Goal: Contribute content: Add original content to the website for others to see

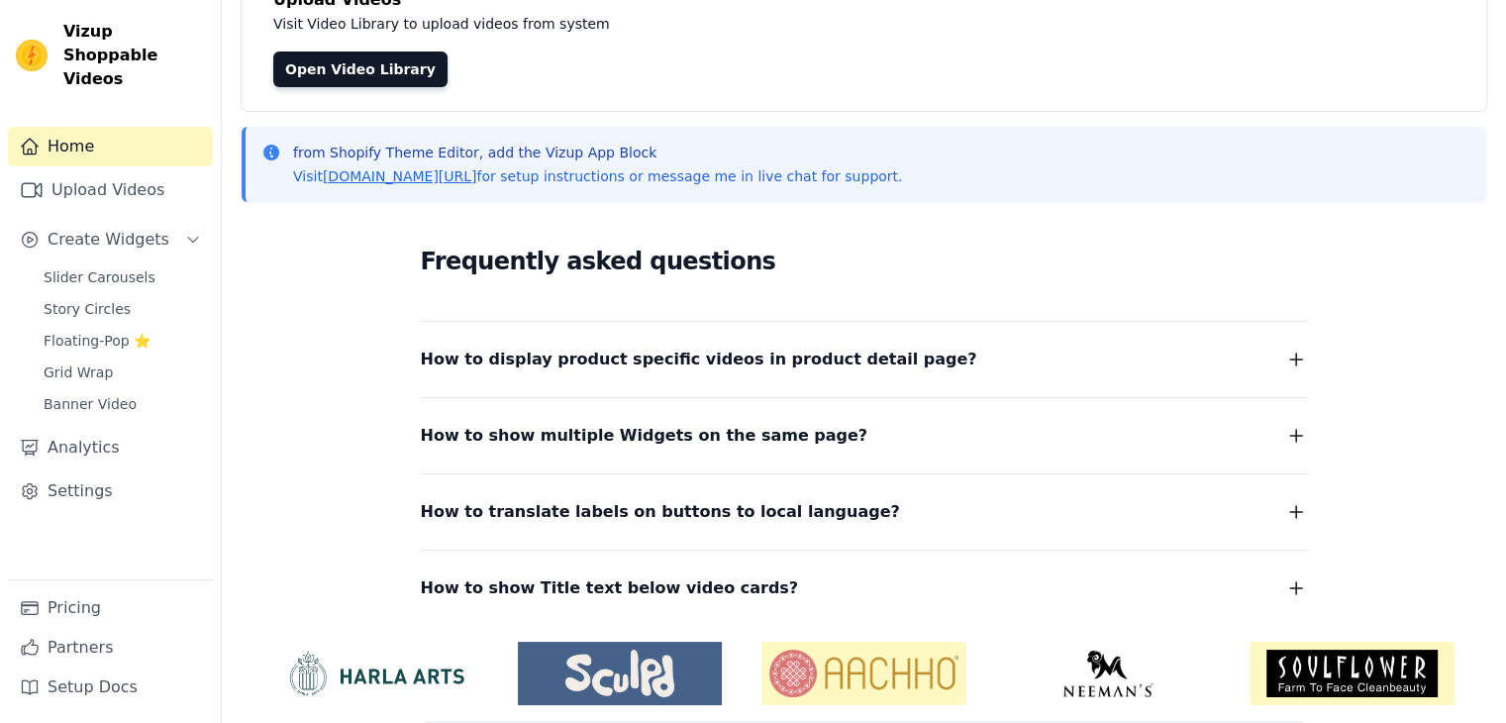
scroll to position [120, 0]
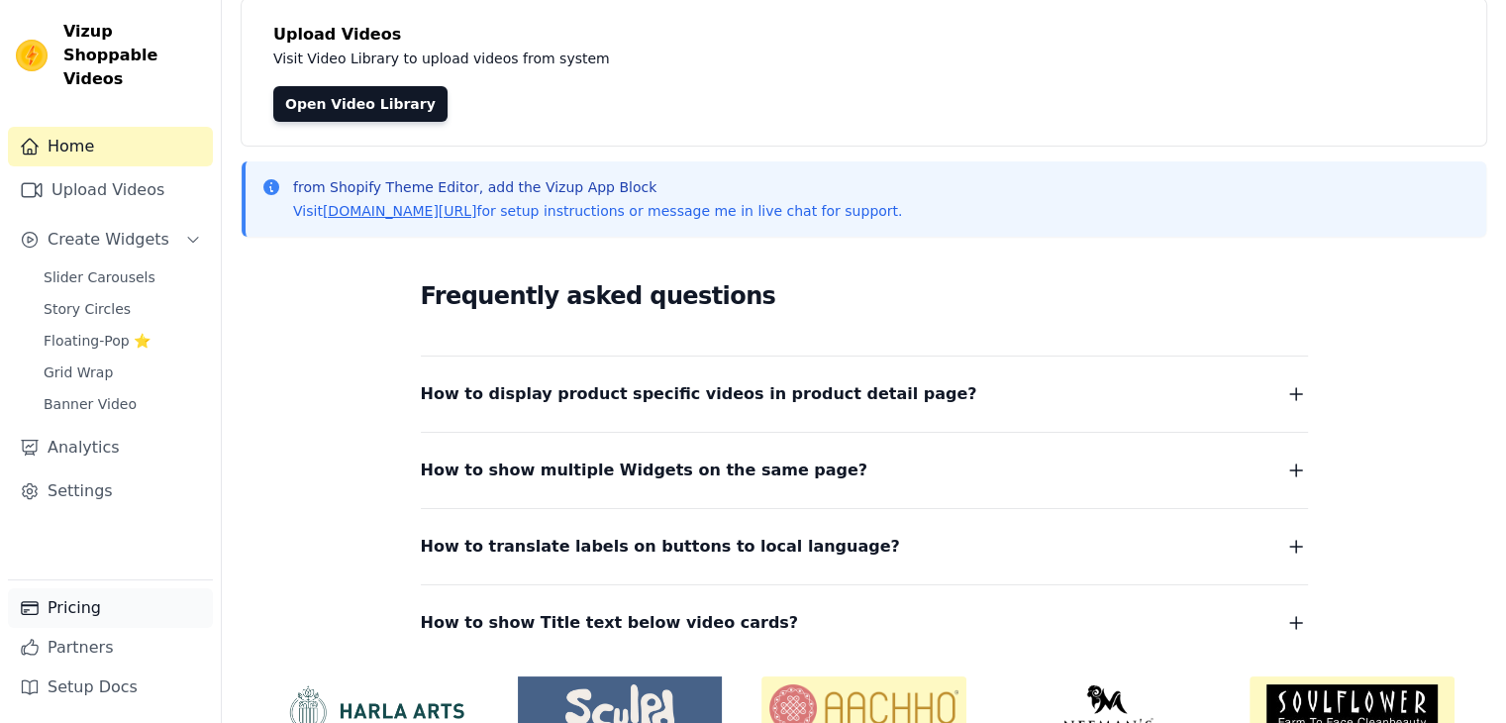
click at [42, 624] on link "Pricing" at bounding box center [110, 608] width 205 height 40
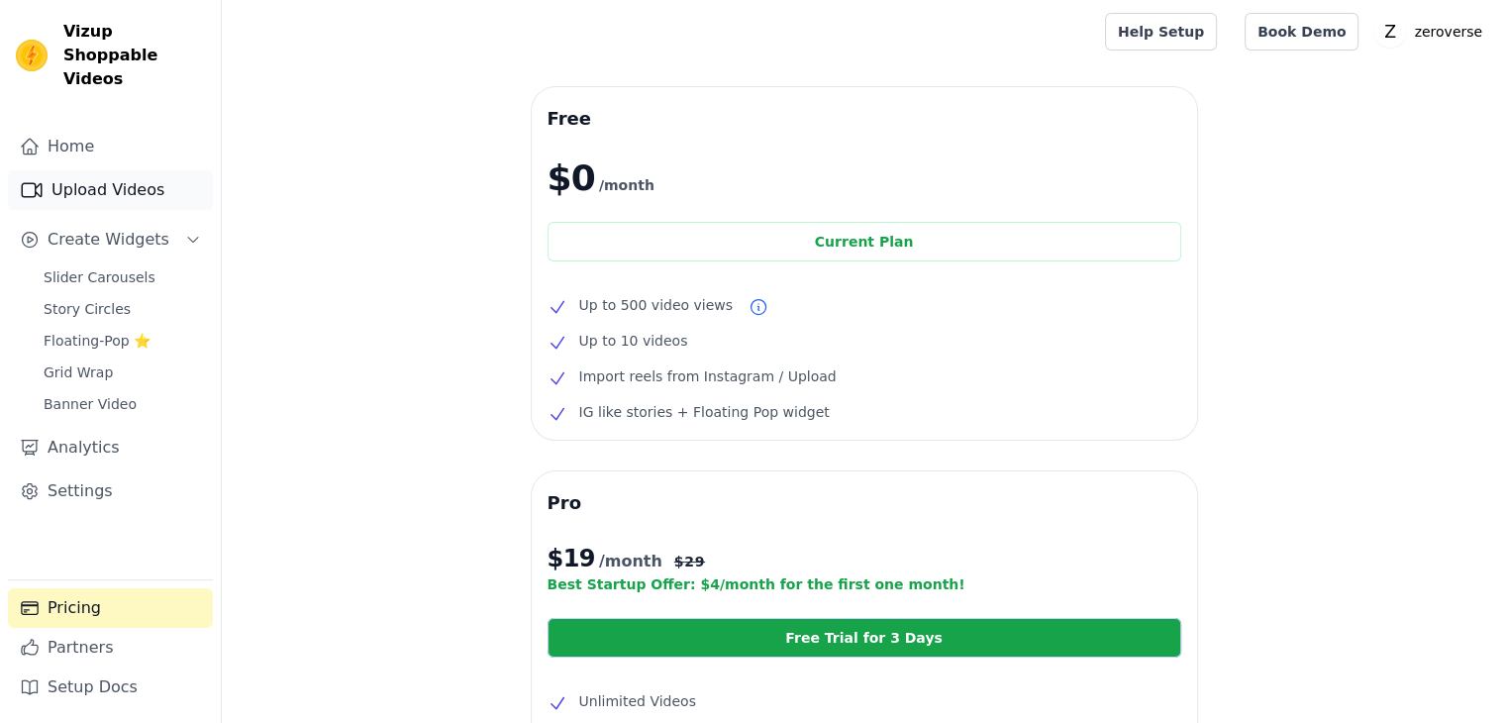
click at [84, 173] on link "Upload Videos" at bounding box center [110, 190] width 205 height 40
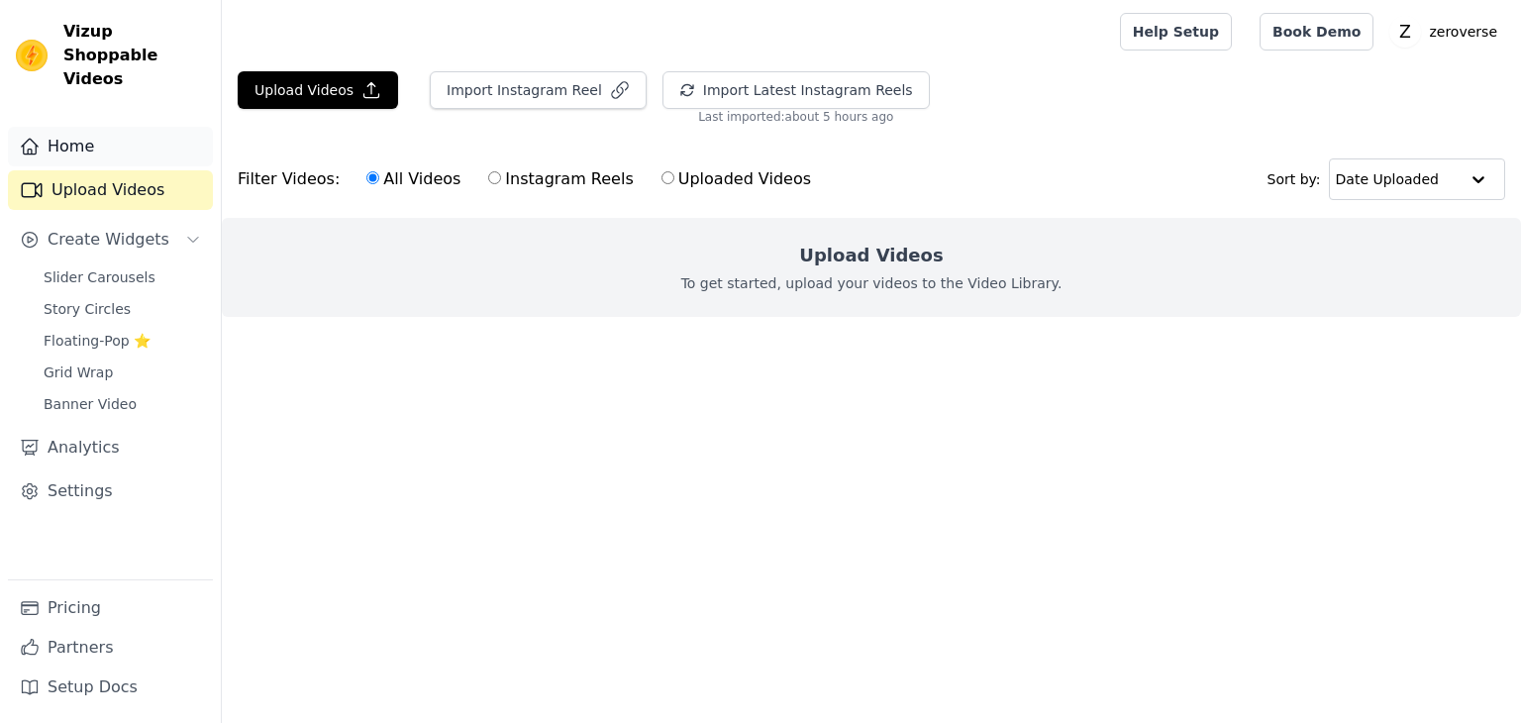
click at [105, 127] on link "Home" at bounding box center [110, 147] width 205 height 40
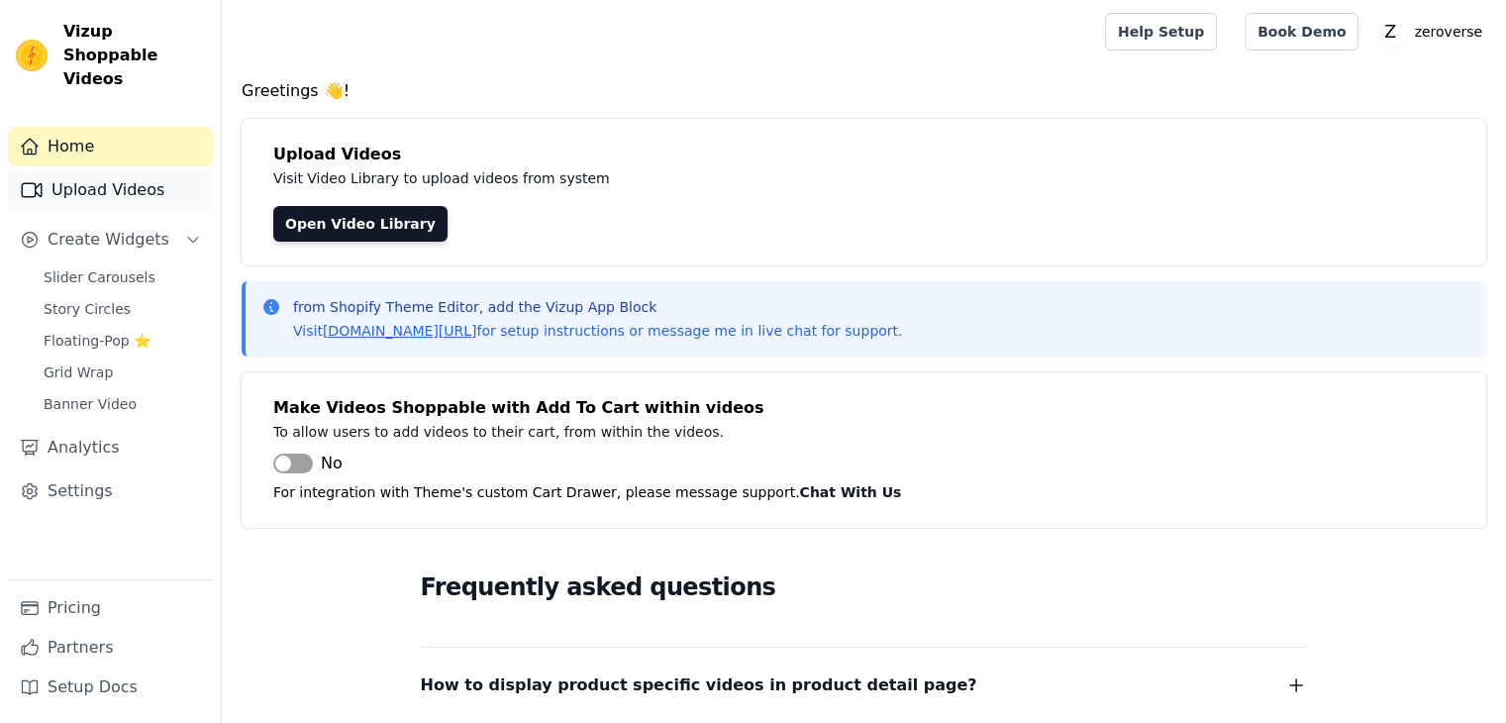
click at [100, 170] on link "Upload Videos" at bounding box center [110, 190] width 205 height 40
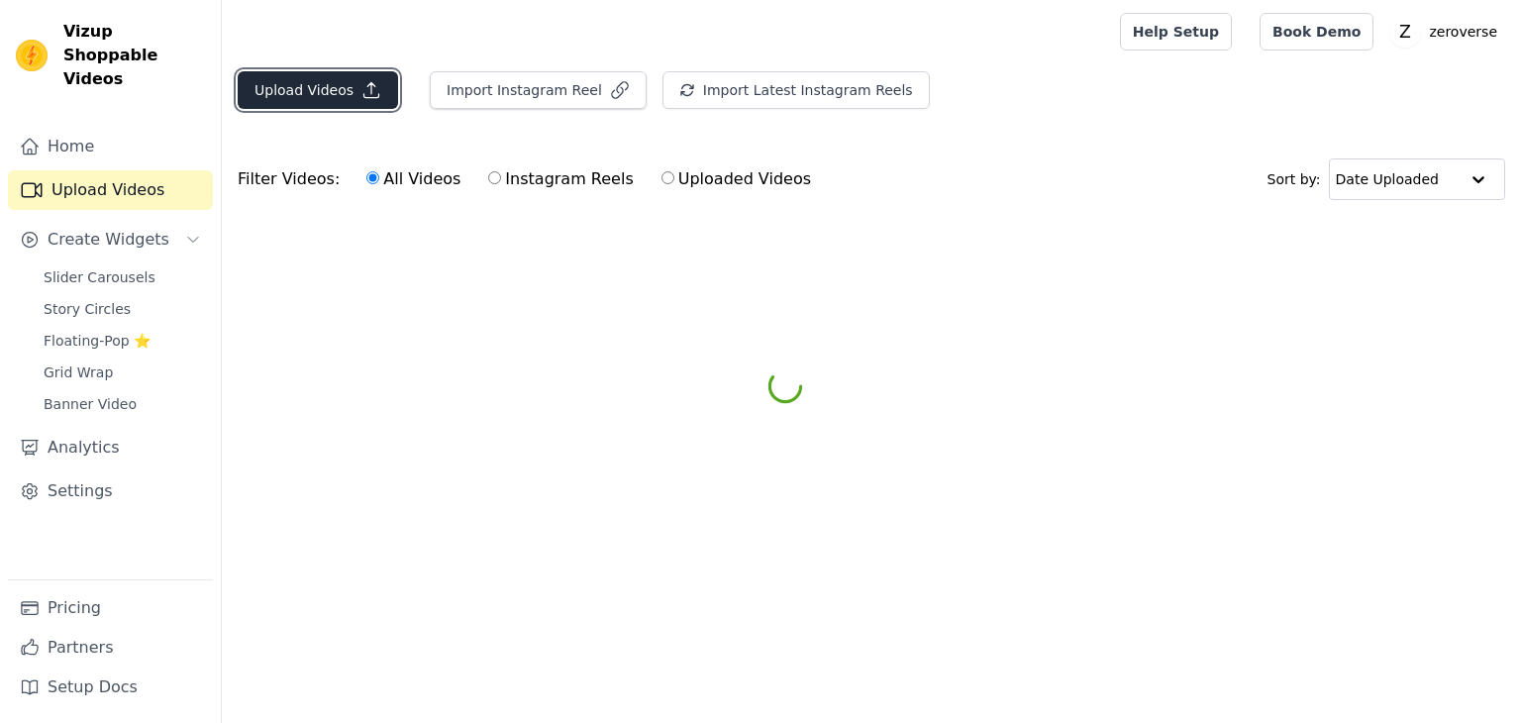
click at [374, 92] on button "Upload Videos" at bounding box center [318, 90] width 160 height 38
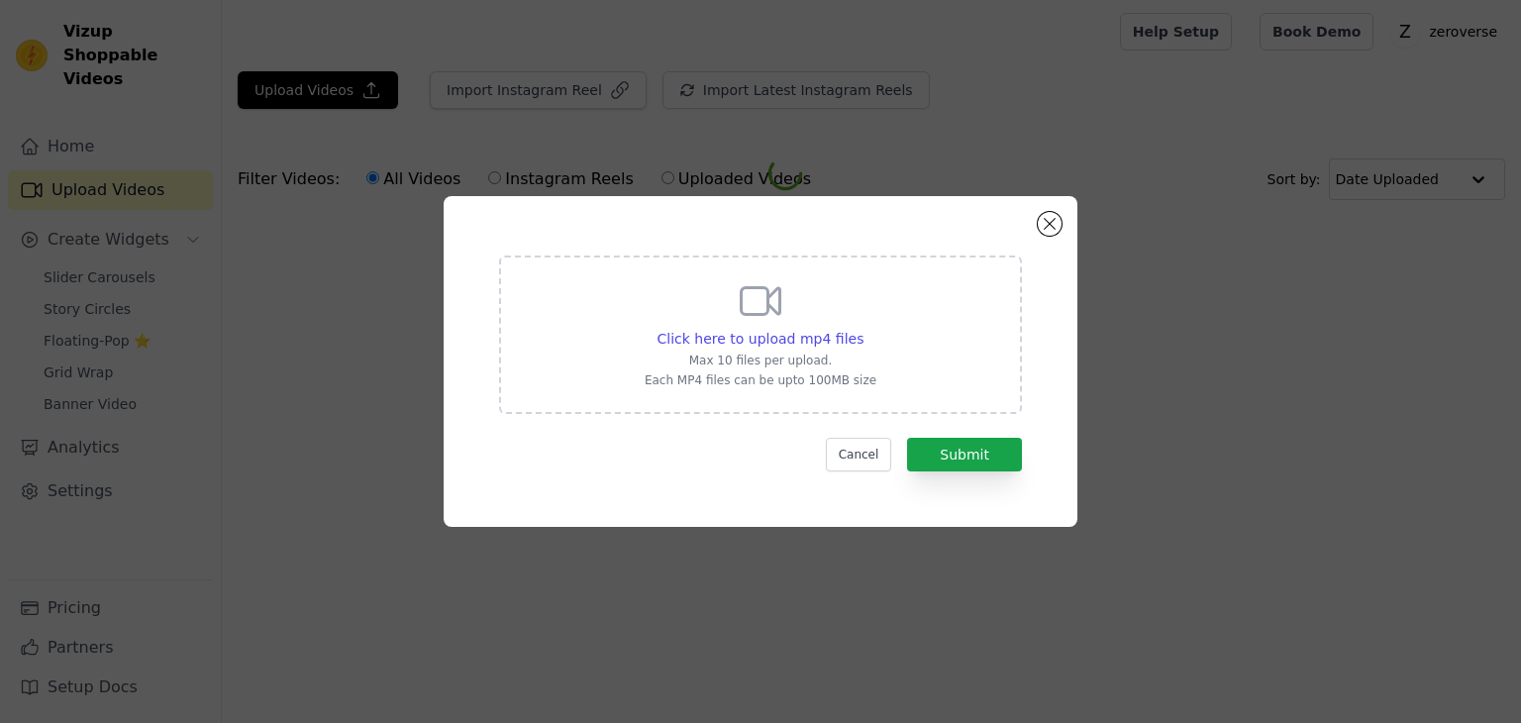
click at [760, 314] on icon at bounding box center [761, 301] width 39 height 27
click at [862, 328] on input "Click here to upload mp4 files Max 10 files per upload. Each MP4 files can be u…" at bounding box center [862, 328] width 1 height 1
click at [1055, 212] on div "Click here to upload mp4 files Max 10 files per upload. Each MP4 files can be u…" at bounding box center [761, 361] width 634 height 331
click at [1062, 213] on div "Click here to upload mp4 files Max 10 files per upload. Each MP4 files can be u…" at bounding box center [761, 361] width 634 height 331
click at [1046, 218] on button "Close modal" at bounding box center [1050, 224] width 24 height 24
